Goal: Find specific page/section: Find specific page/section

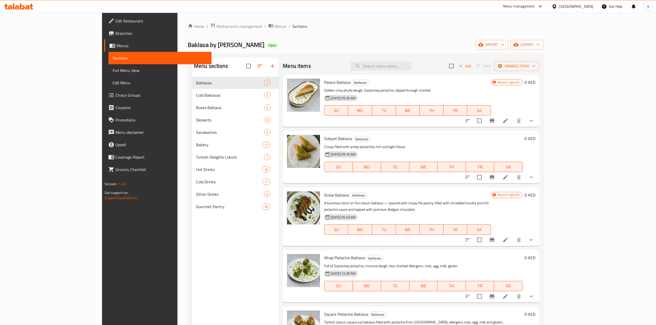
click at [578, 7] on div "[GEOGRAPHIC_DATA]" at bounding box center [576, 7] width 34 height 6
click at [526, 104] on div "[GEOGRAPHIC_DATA]" at bounding box center [537, 101] width 42 height 12
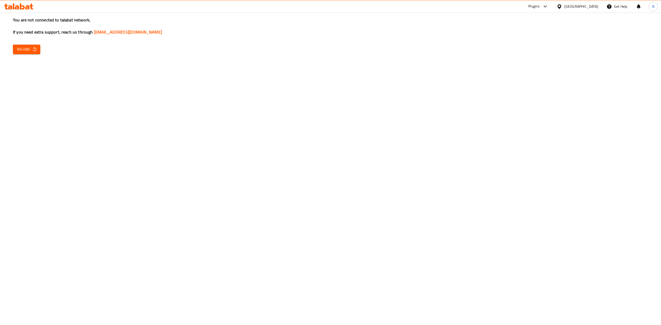
click at [20, 44] on div "You are not connected to talabat network, If you need extra support, reach us t…" at bounding box center [330, 162] width 661 height 325
click at [20, 47] on span "Reload" at bounding box center [26, 49] width 19 height 6
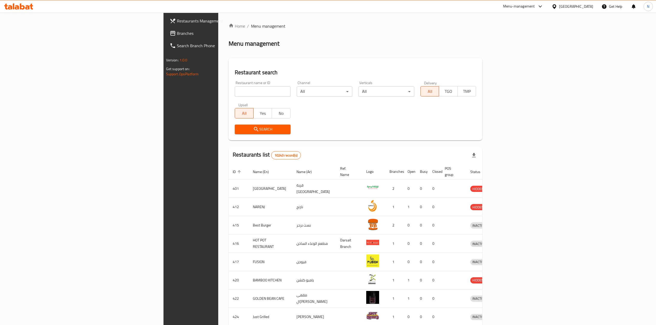
click at [235, 88] on input "search" at bounding box center [263, 91] width 56 height 10
click at [177, 35] on span "Branches" at bounding box center [223, 33] width 92 height 6
